Goal: Task Accomplishment & Management: Manage account settings

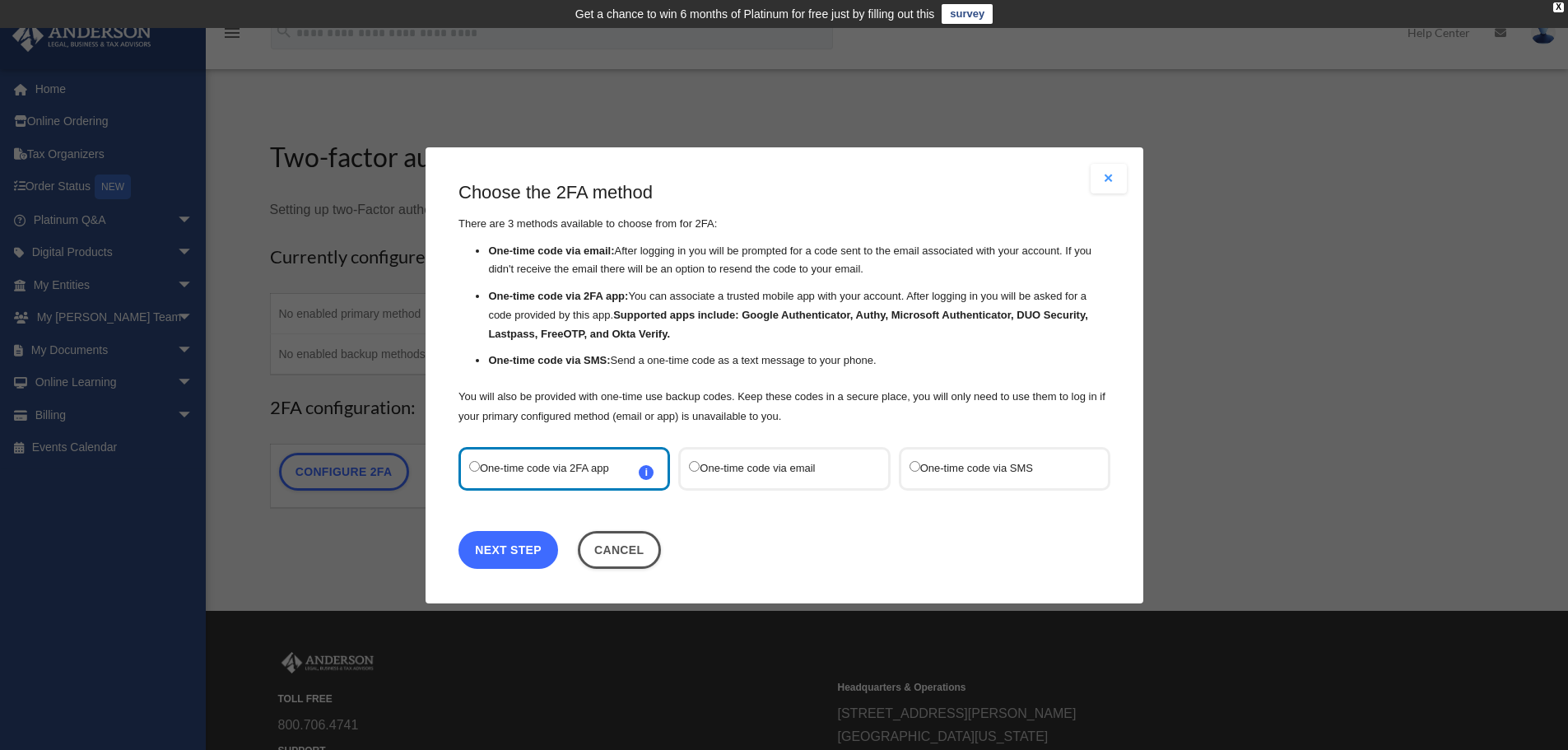
click at [490, 553] on link "Next Step" at bounding box center [508, 549] width 99 height 38
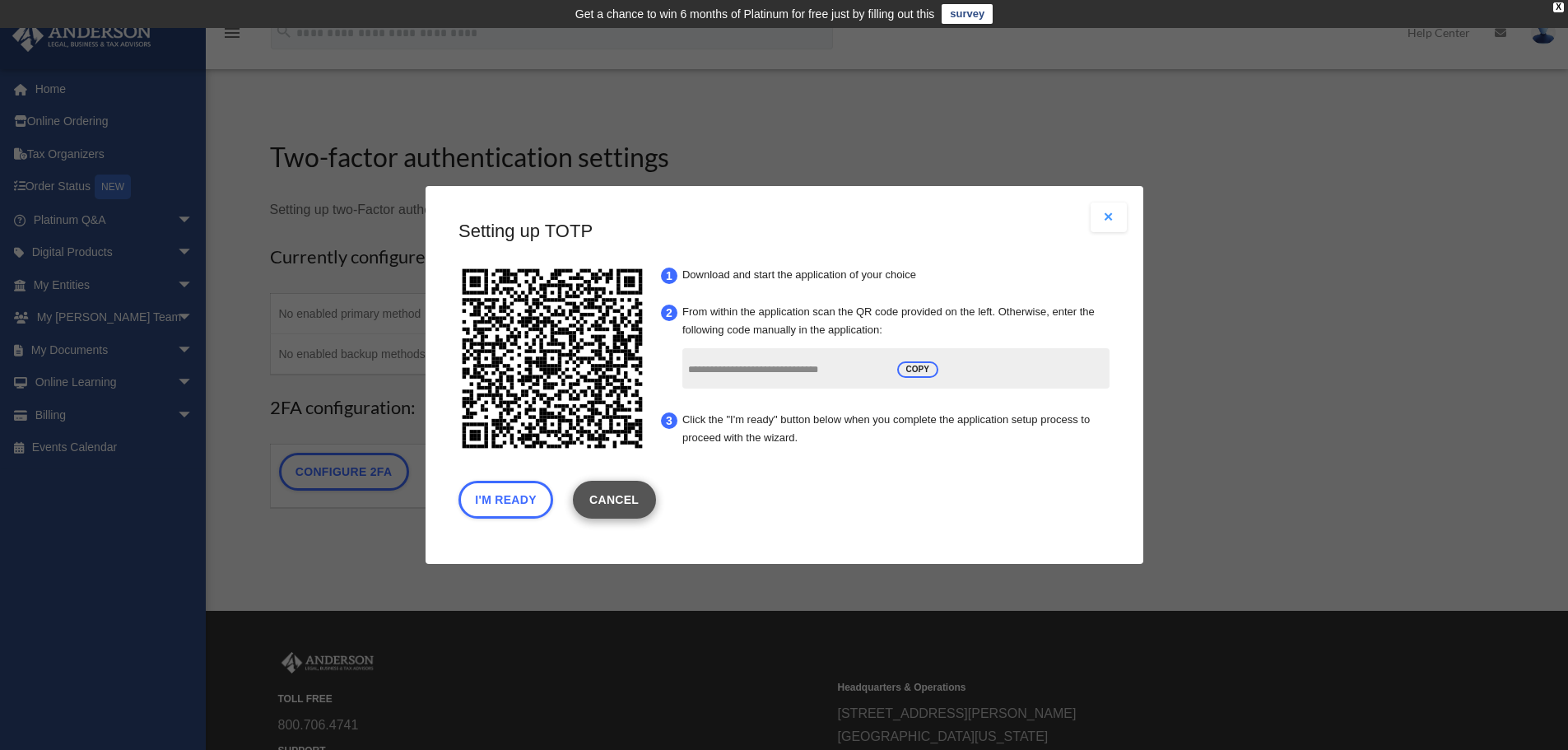
click at [653, 497] on link "Cancel" at bounding box center [614, 499] width 83 height 38
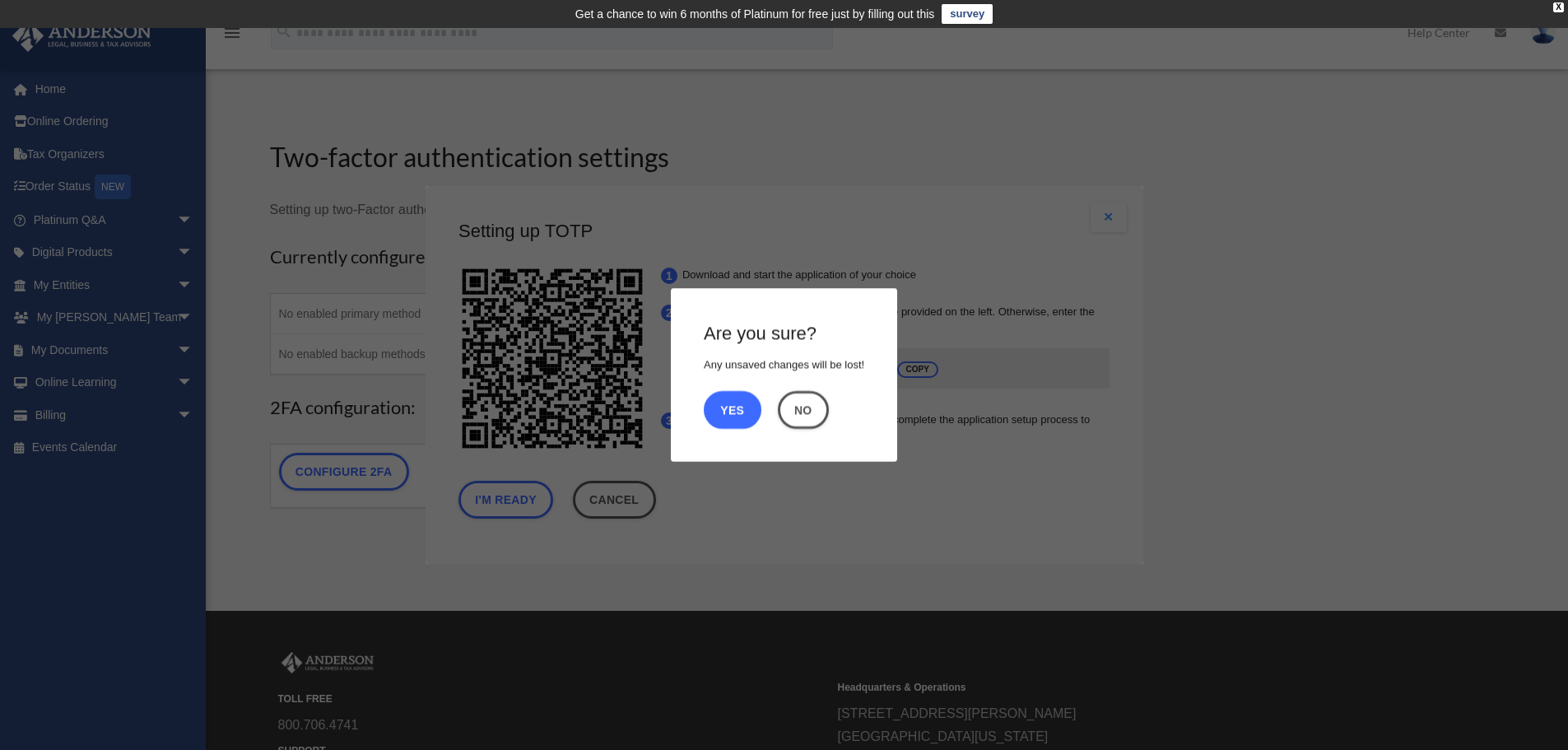
click at [742, 414] on button "Yes" at bounding box center [732, 410] width 58 height 38
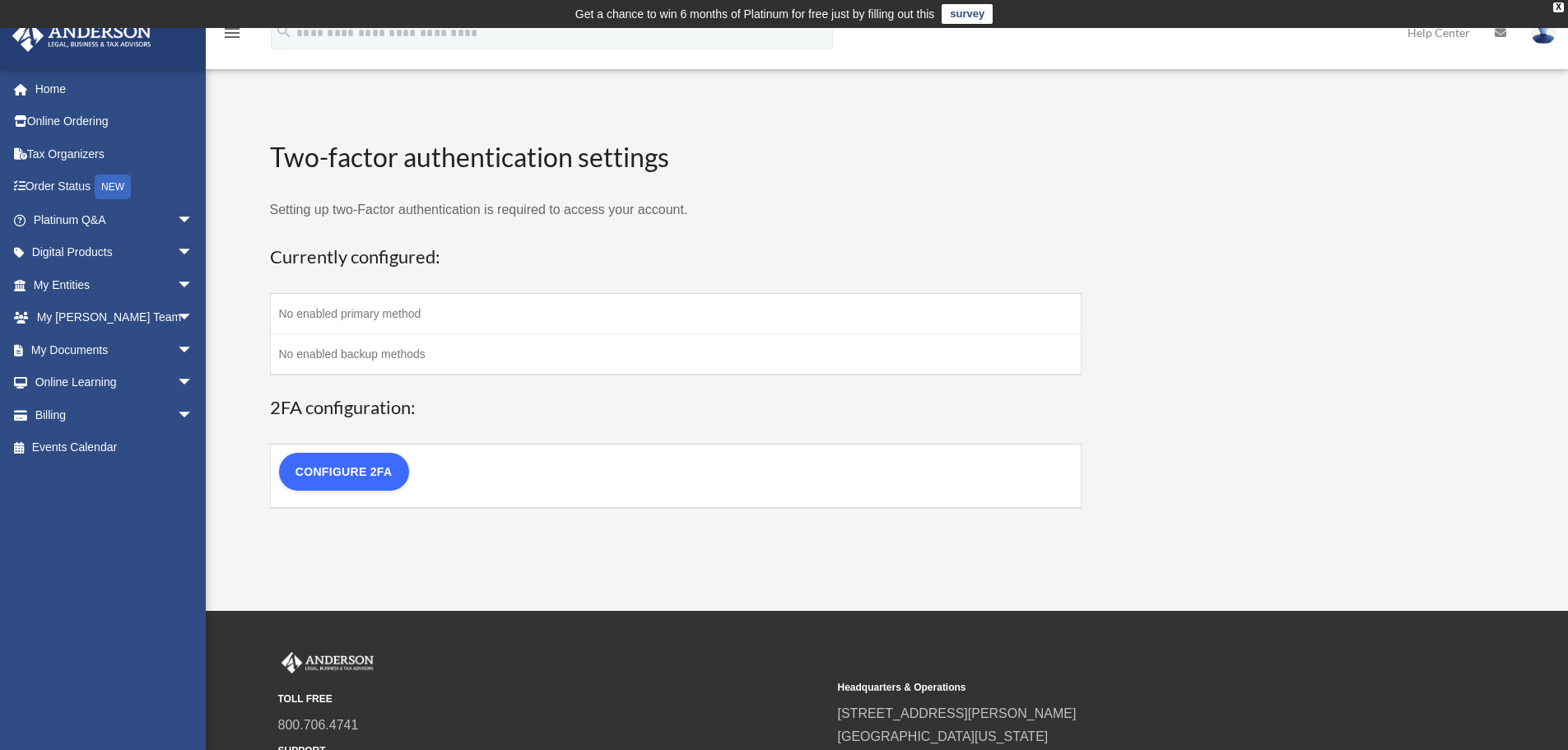
click at [334, 483] on link "Configure 2FA" at bounding box center [344, 472] width 131 height 38
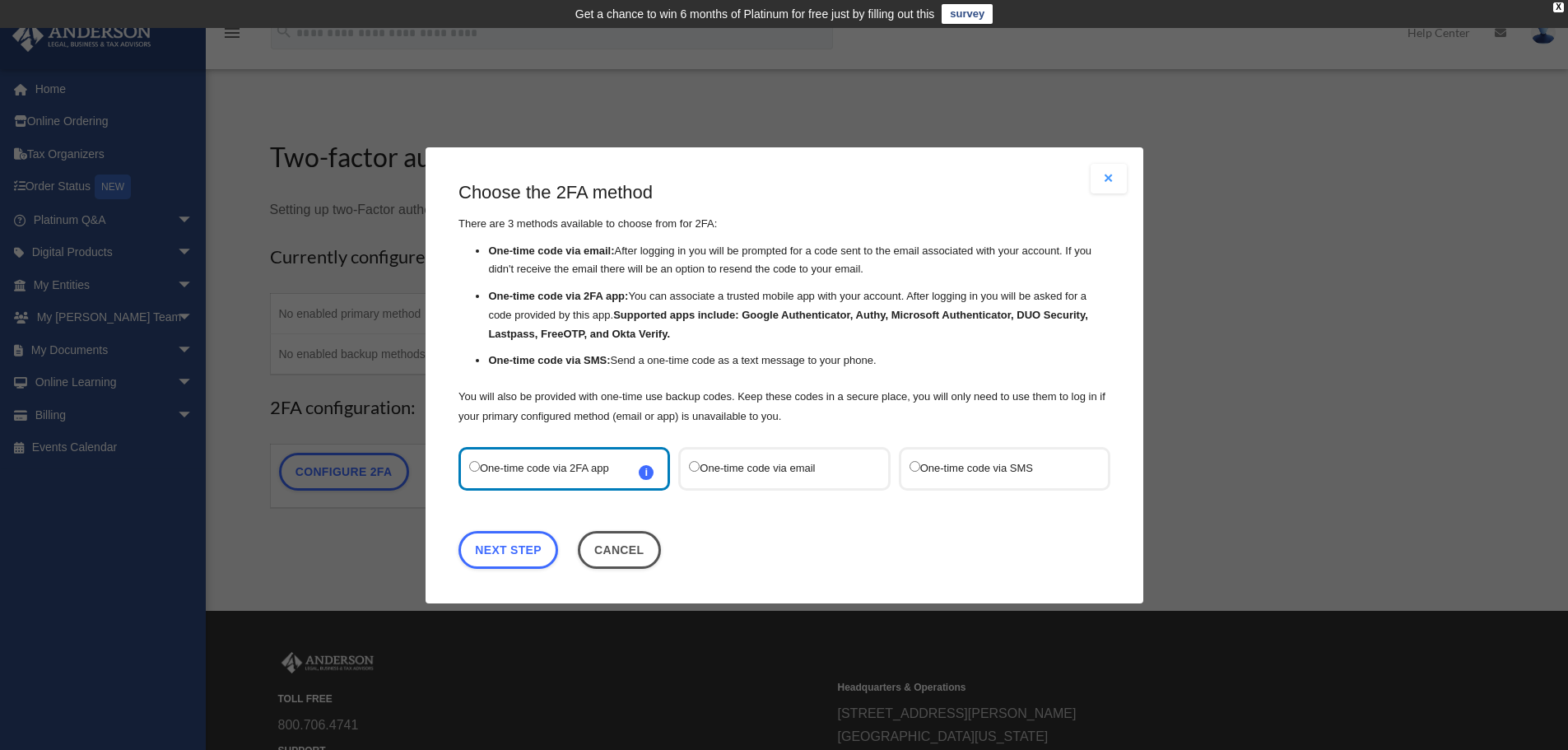
click at [768, 462] on label "One-time code via email" at bounding box center [776, 468] width 174 height 23
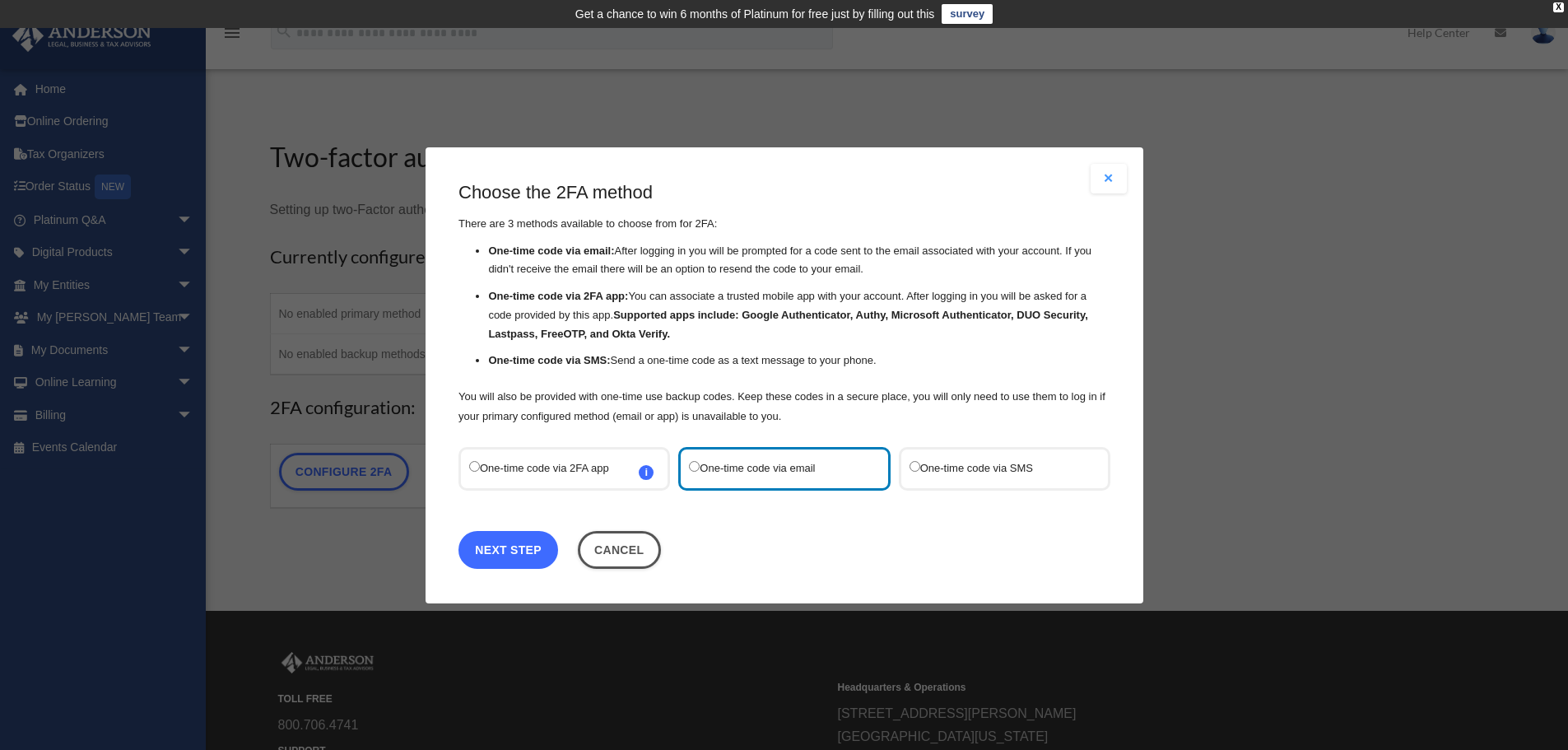
click at [531, 551] on link "Next Step" at bounding box center [508, 549] width 99 height 38
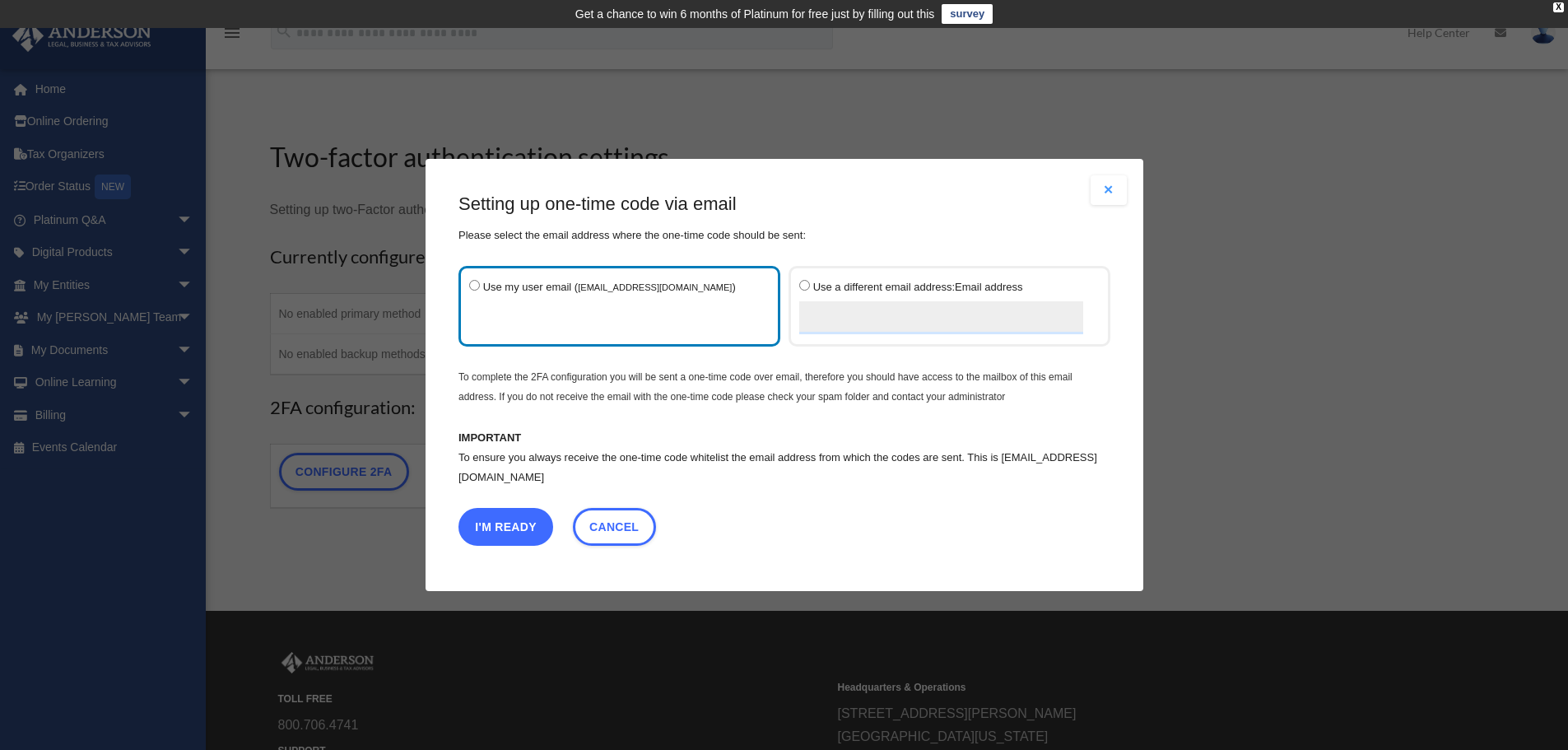
click at [519, 515] on button "I'm Ready" at bounding box center [506, 527] width 95 height 38
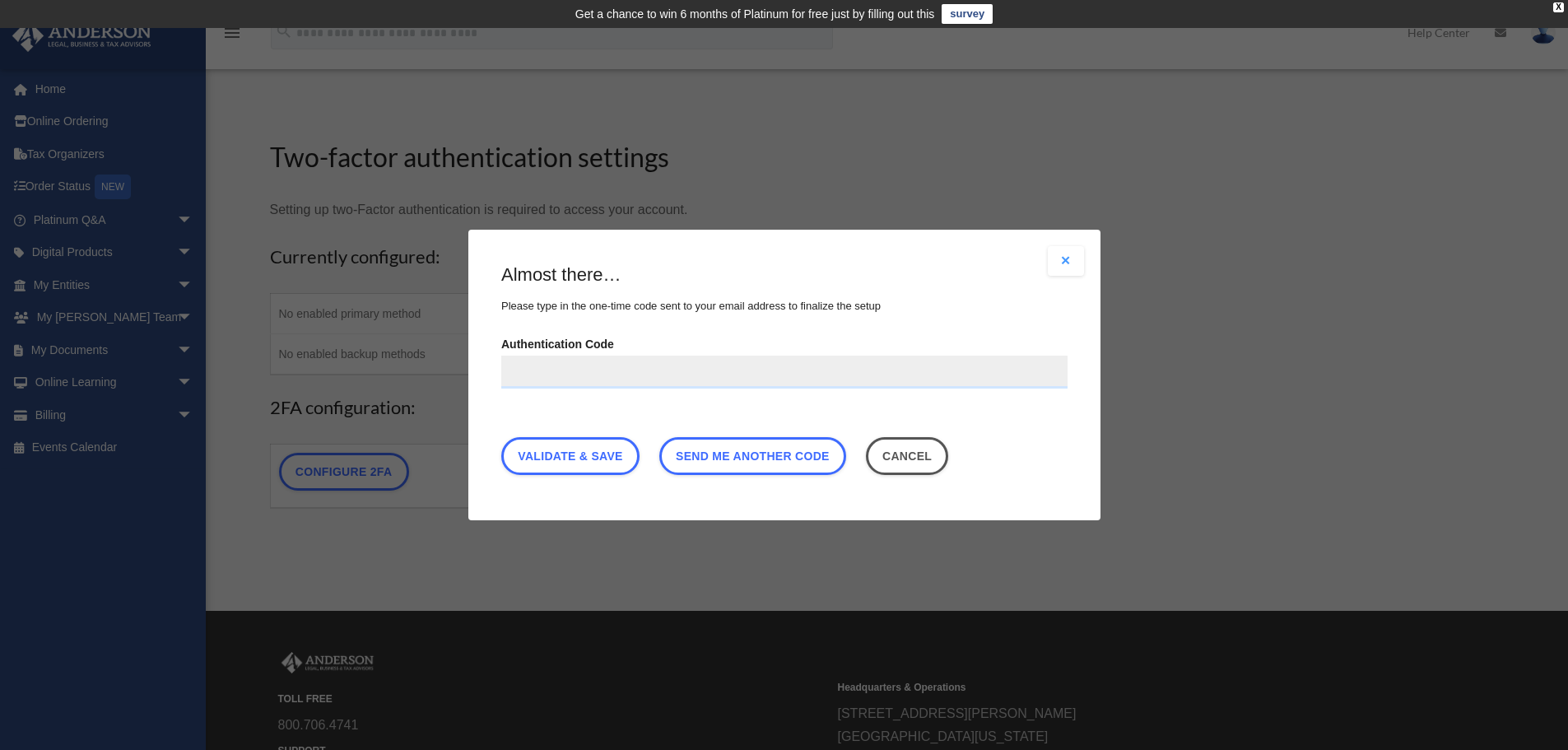
paste input "******"
type input "******"
click at [600, 462] on link "Validate & Save" at bounding box center [570, 456] width 138 height 38
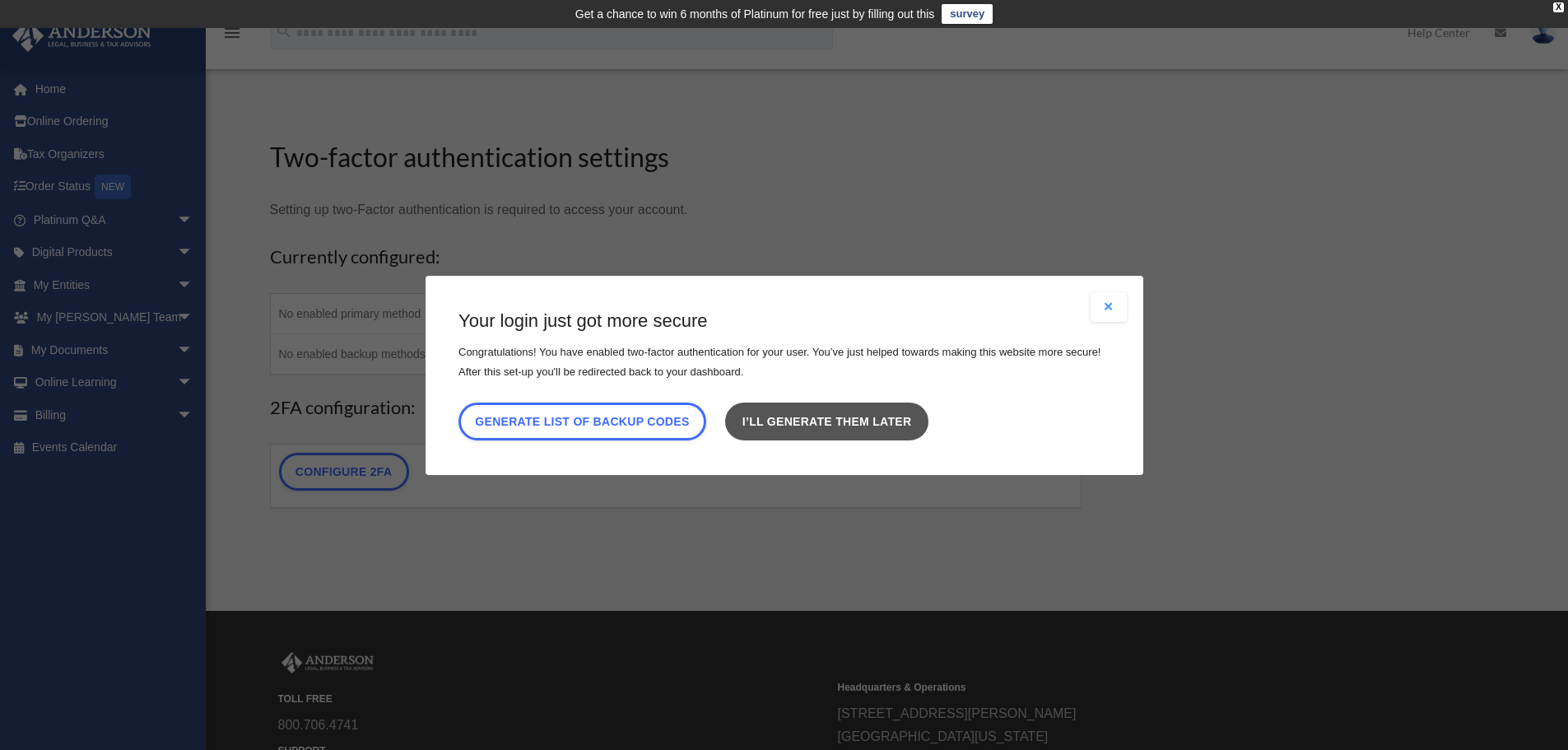
click at [829, 416] on link "I’ll generate them later" at bounding box center [827, 421] width 202 height 38
